Goal: Navigation & Orientation: Understand site structure

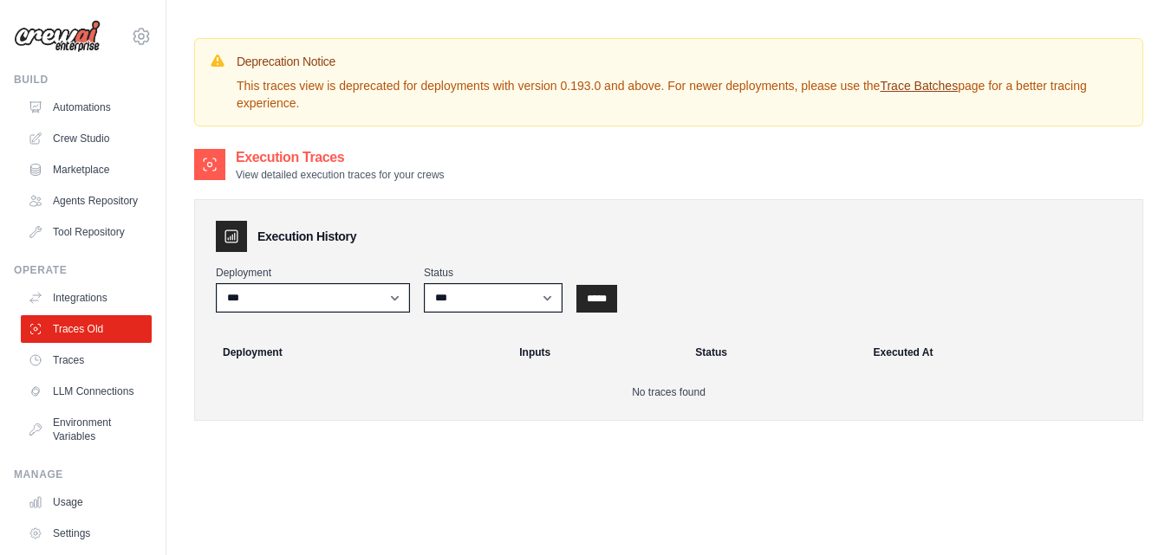
click at [69, 302] on link "Integrations" at bounding box center [86, 298] width 131 height 28
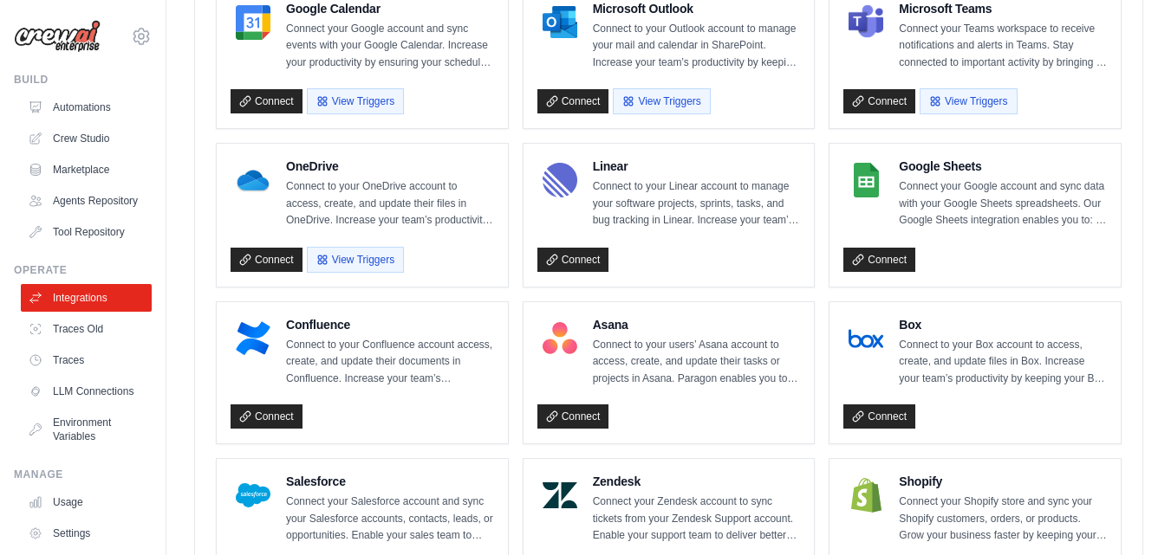
scroll to position [752, 0]
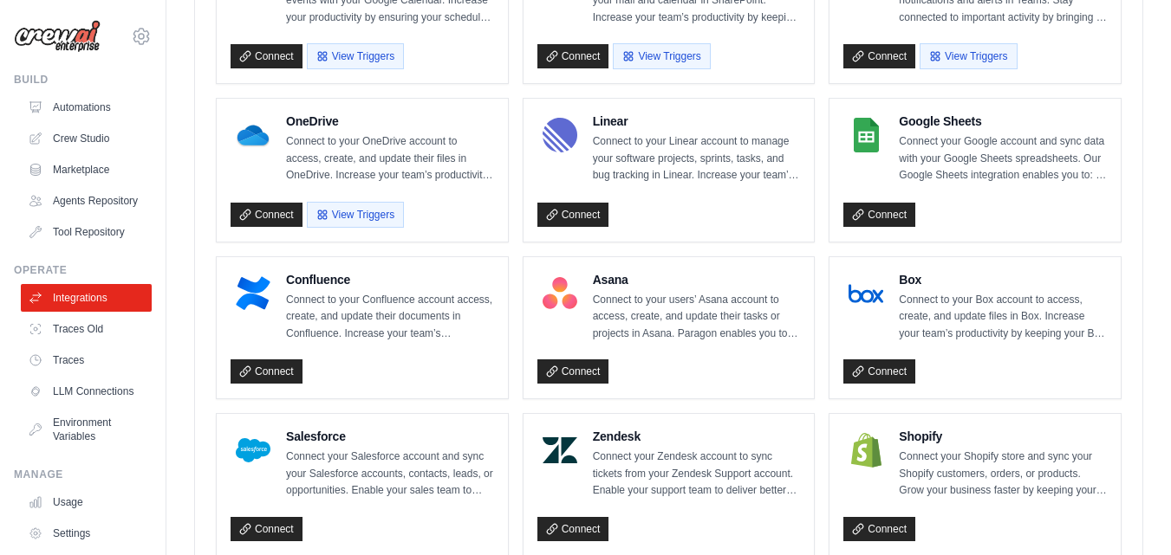
click at [59, 343] on link "Traces Old" at bounding box center [86, 329] width 131 height 28
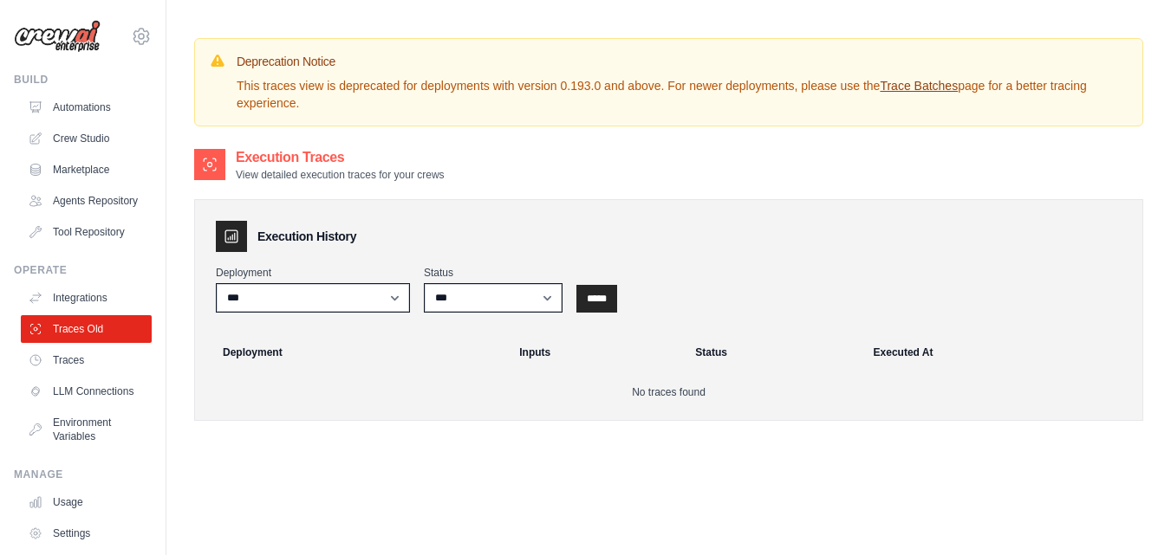
click at [58, 374] on link "Traces" at bounding box center [86, 361] width 131 height 28
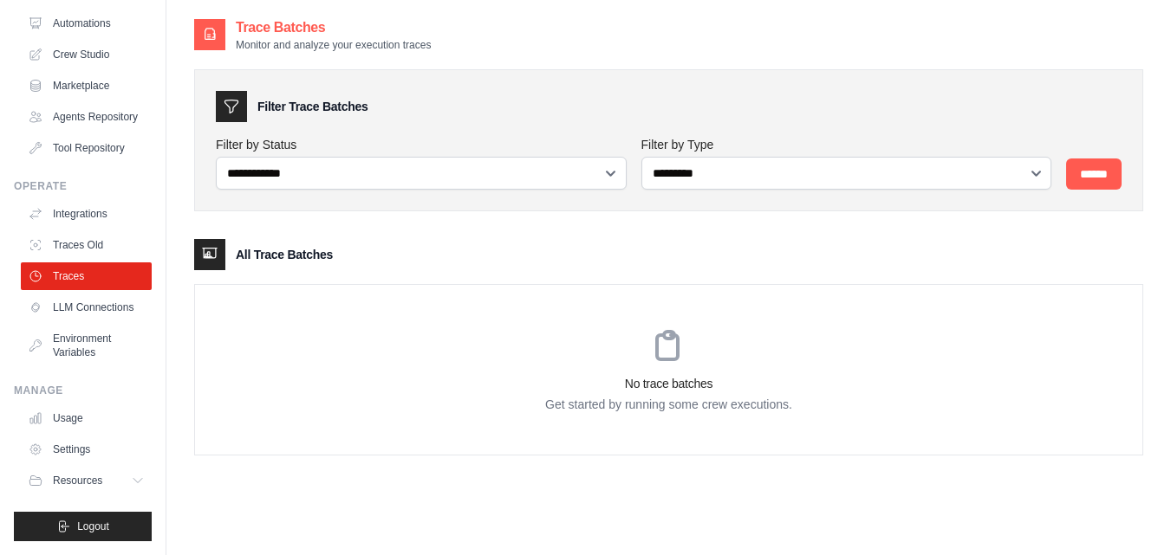
scroll to position [35, 0]
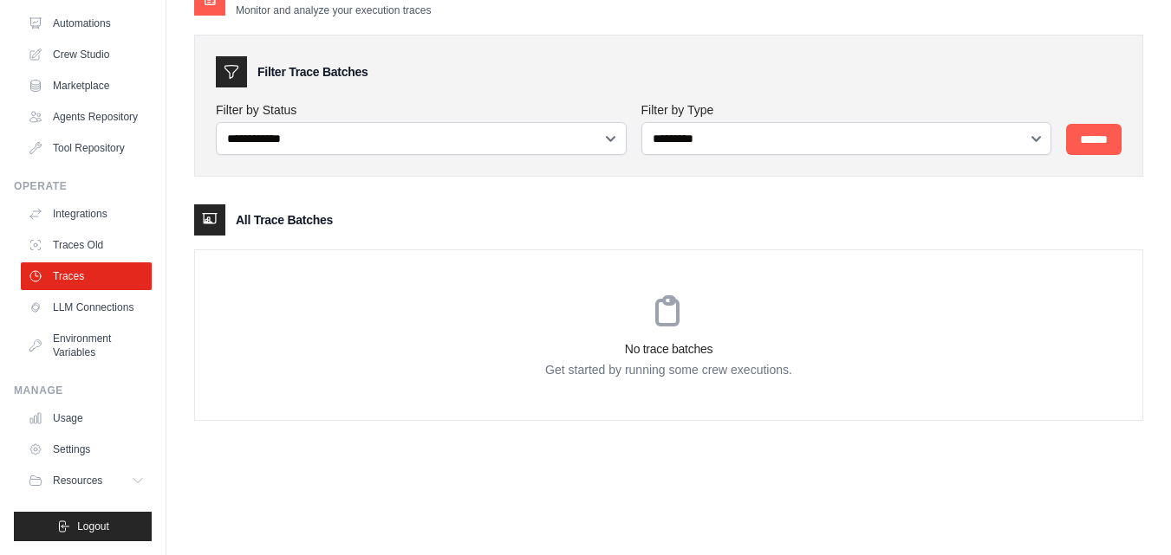
click at [77, 451] on link "Settings" at bounding box center [86, 450] width 131 height 28
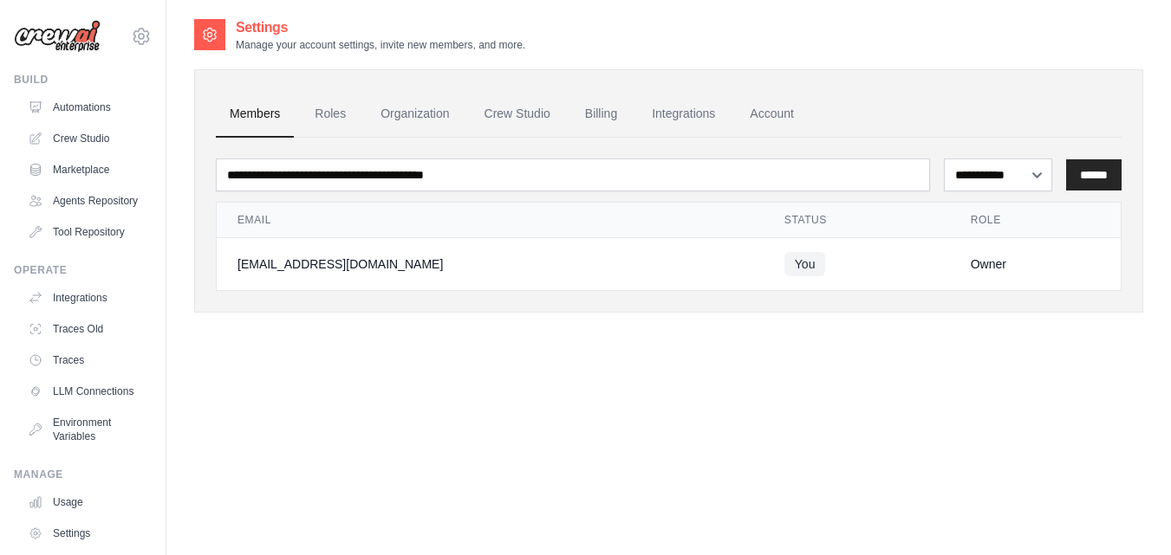
click at [71, 241] on link "Tool Repository" at bounding box center [86, 232] width 131 height 28
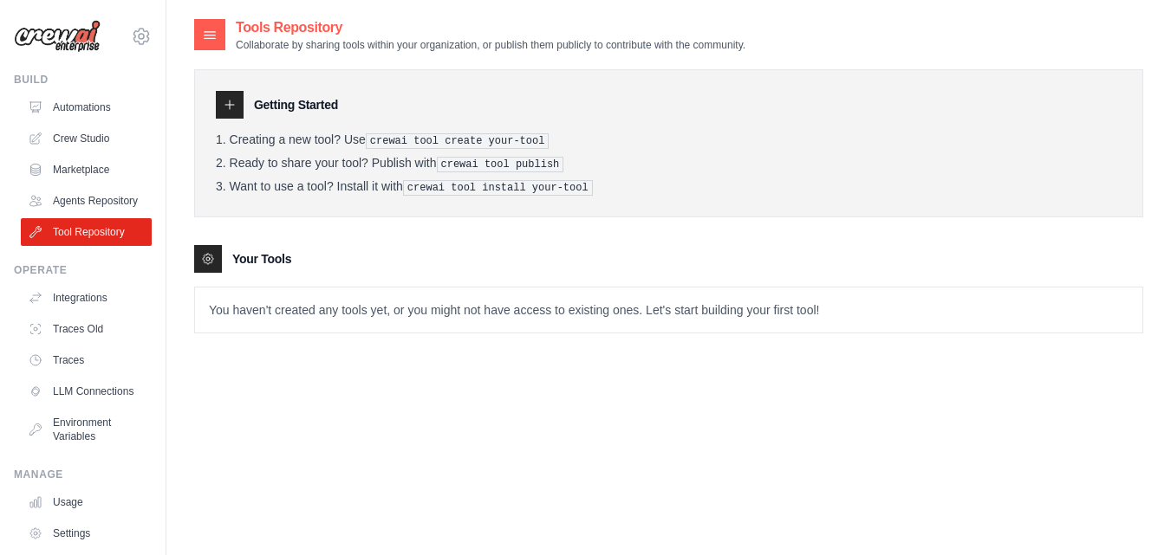
click at [77, 212] on link "Agents Repository" at bounding box center [86, 201] width 131 height 28
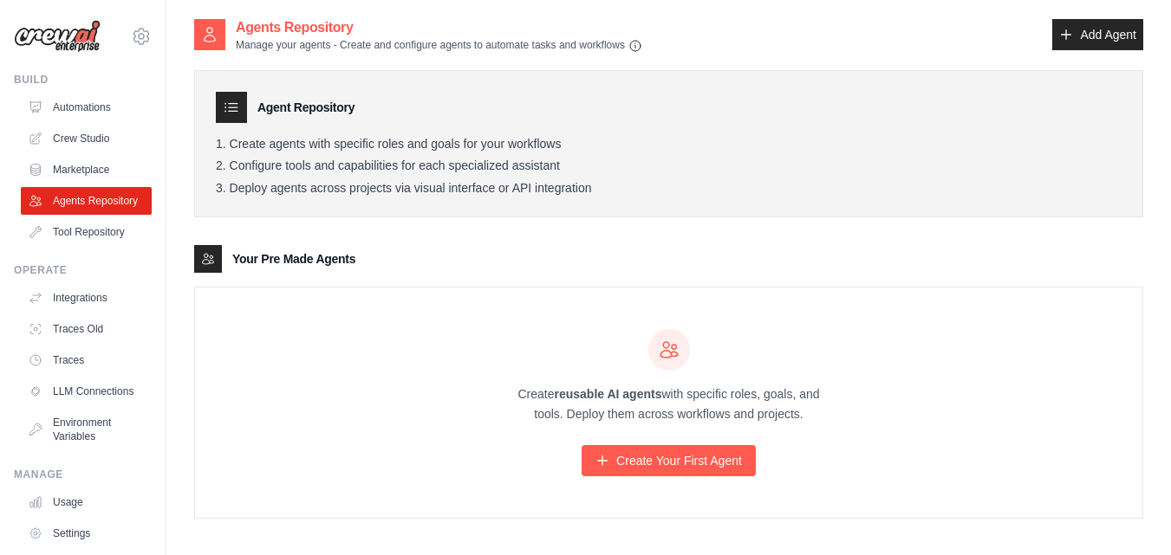
click at [90, 158] on link "Marketplace" at bounding box center [86, 170] width 131 height 28
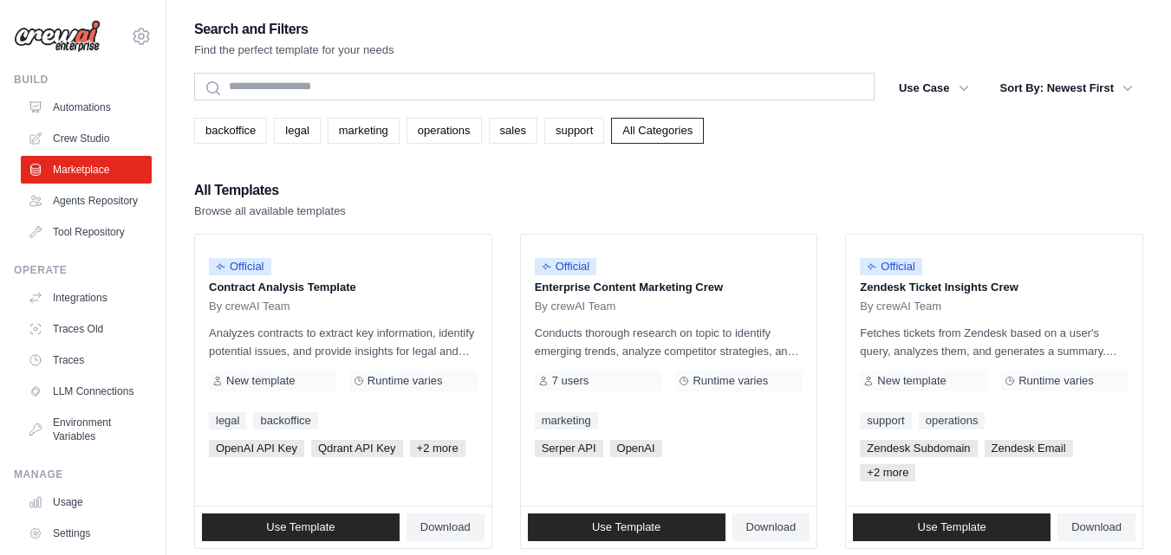
click at [92, 140] on link "Crew Studio" at bounding box center [86, 139] width 131 height 28
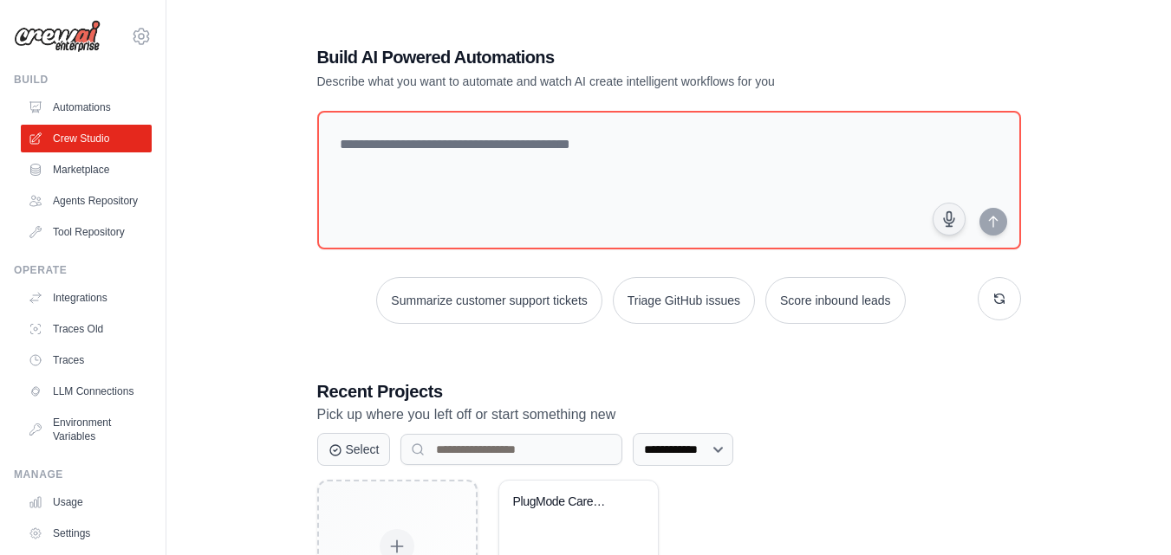
click at [86, 107] on link "Automations" at bounding box center [86, 108] width 131 height 28
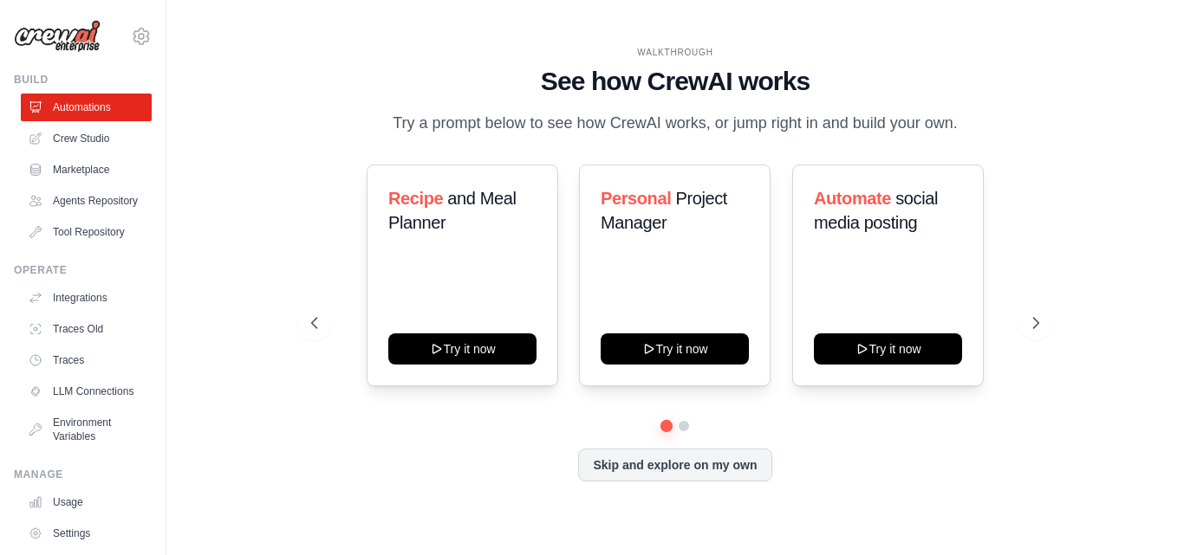
click at [77, 130] on link "Crew Studio" at bounding box center [86, 139] width 131 height 28
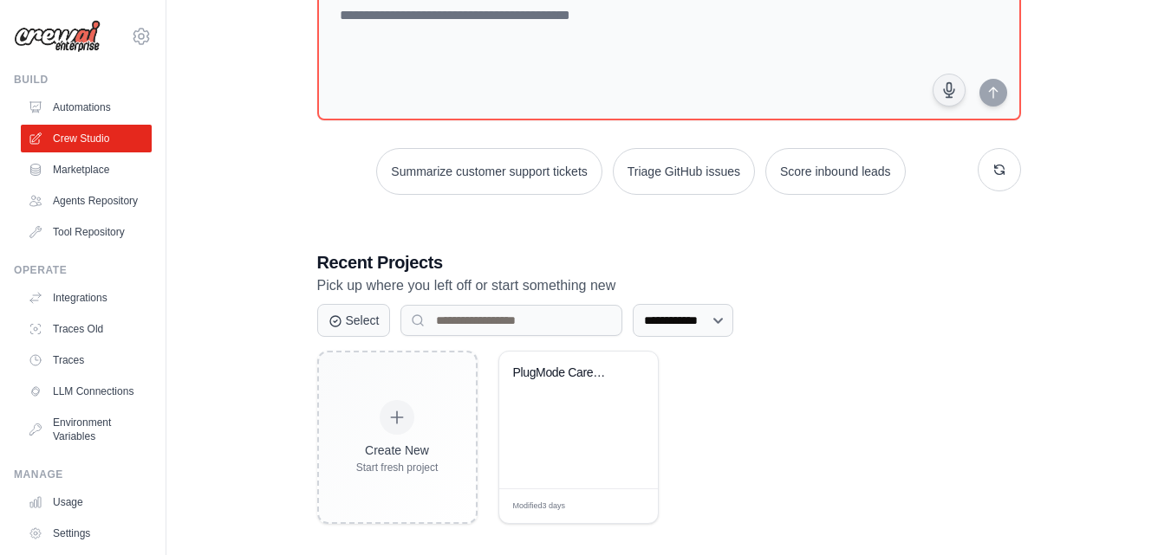
scroll to position [142, 0]
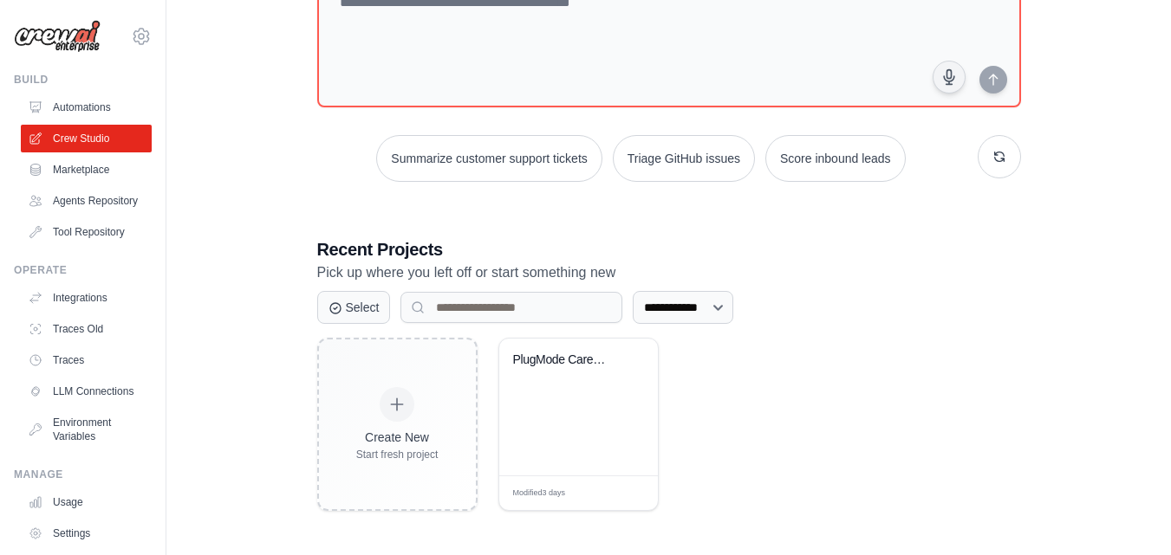
click at [63, 333] on link "Traces Old" at bounding box center [86, 329] width 131 height 28
